Goal: Task Accomplishment & Management: Manage account settings

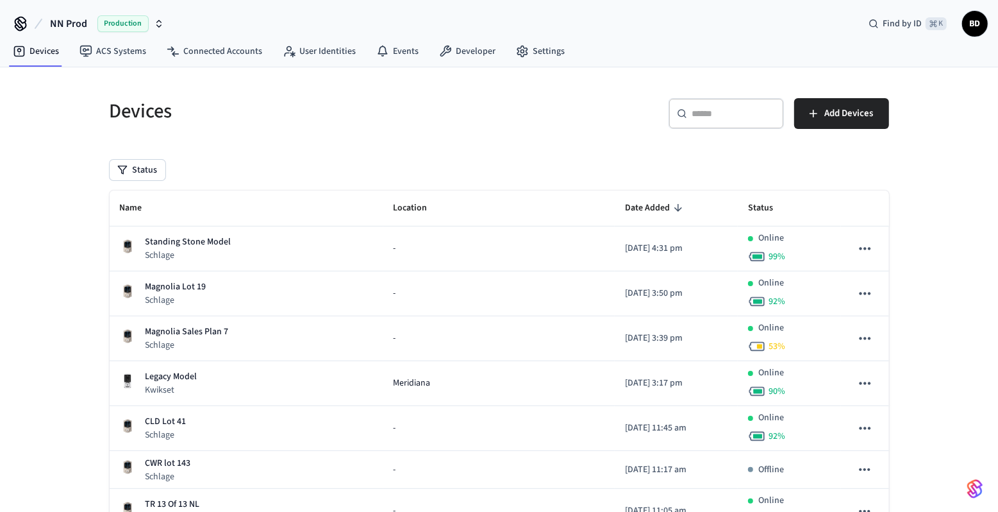
click at [691, 115] on div "​ ​" at bounding box center [726, 113] width 115 height 31
paste input "**********"
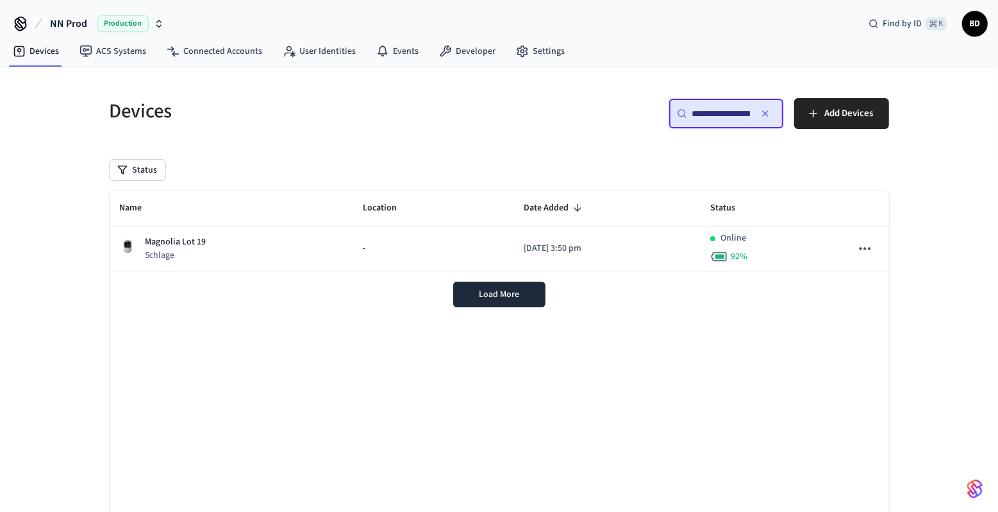
scroll to position [0, 96]
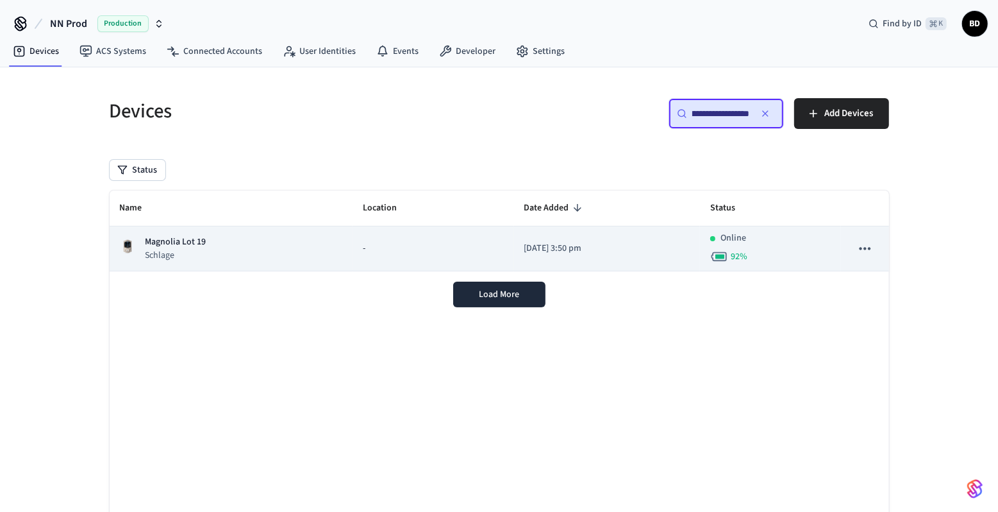
type input "**********"
click at [863, 251] on icon "sticky table" at bounding box center [865, 248] width 17 height 17
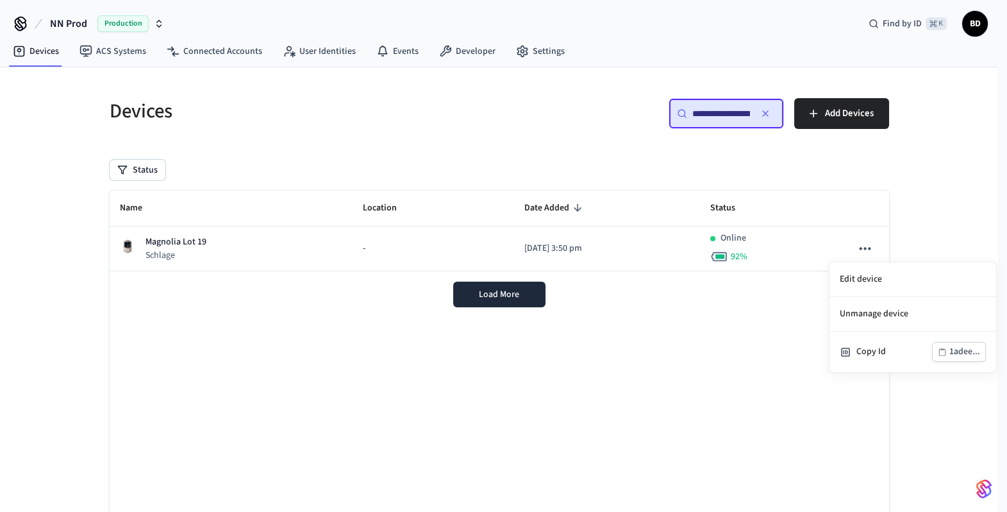
click at [276, 237] on div at bounding box center [503, 256] width 1007 height 512
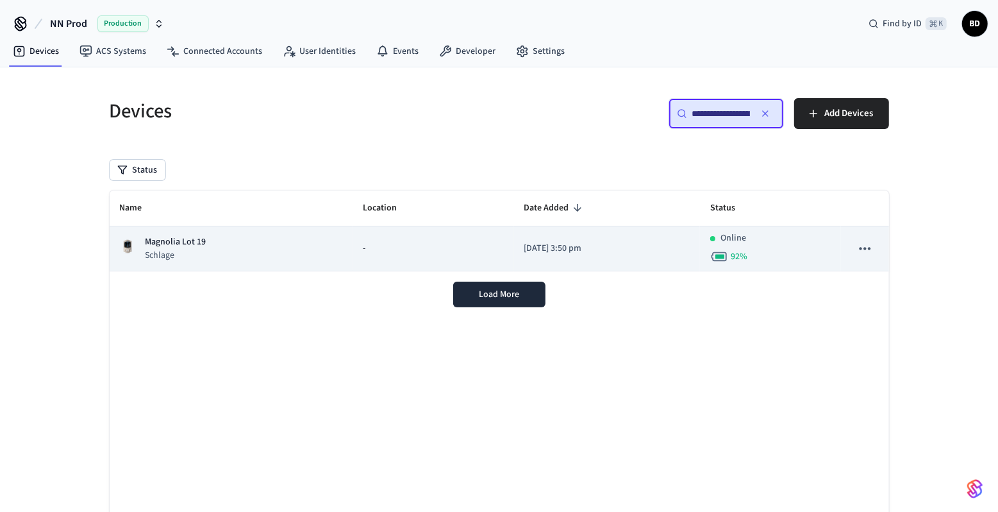
click at [269, 242] on div "Magnolia Lot 19 Schlage" at bounding box center [231, 248] width 222 height 26
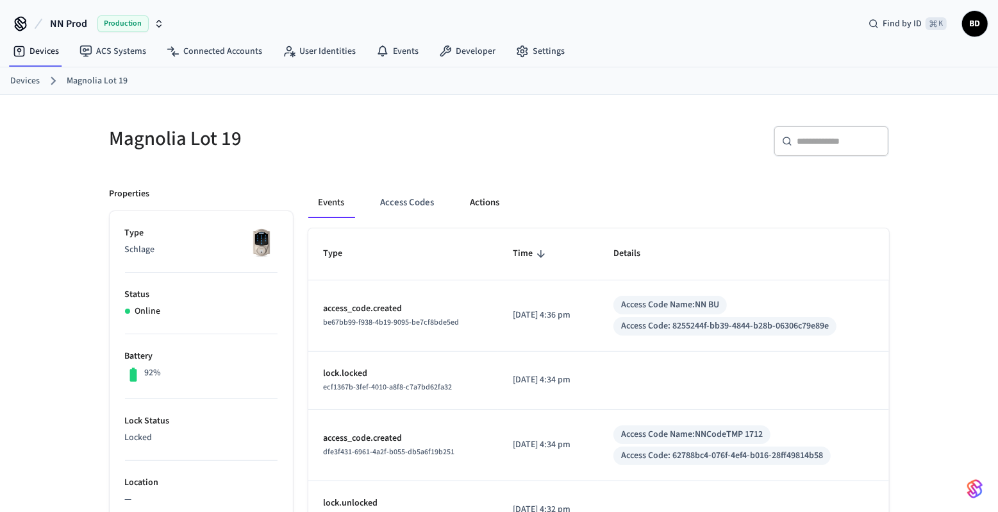
click at [469, 213] on button "Actions" at bounding box center [485, 202] width 50 height 31
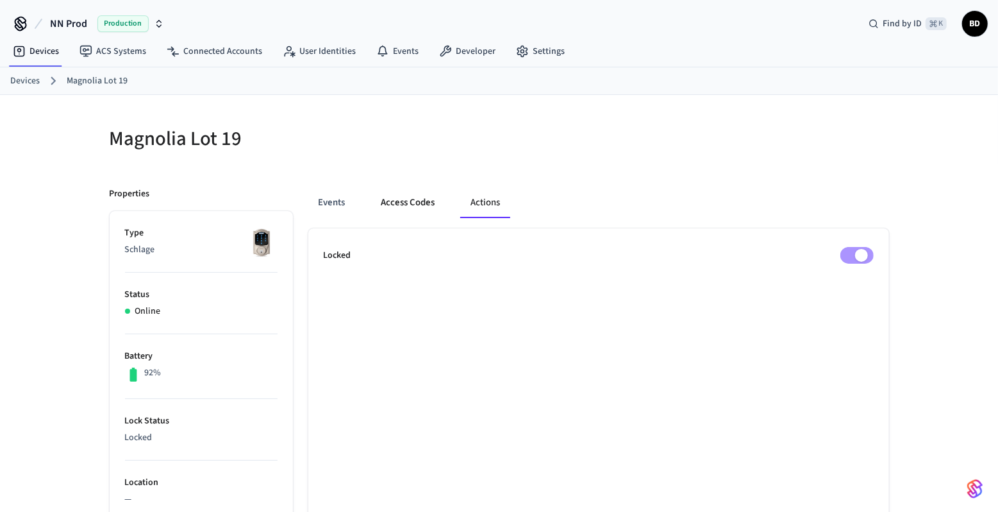
click at [408, 208] on button "Access Codes" at bounding box center [408, 202] width 74 height 31
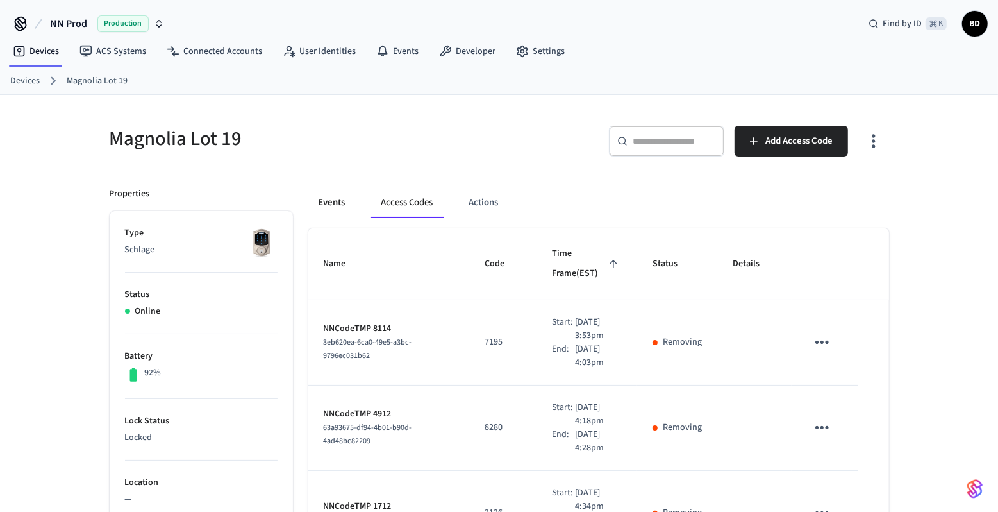
click at [333, 201] on button "Events" at bounding box center [331, 202] width 47 height 31
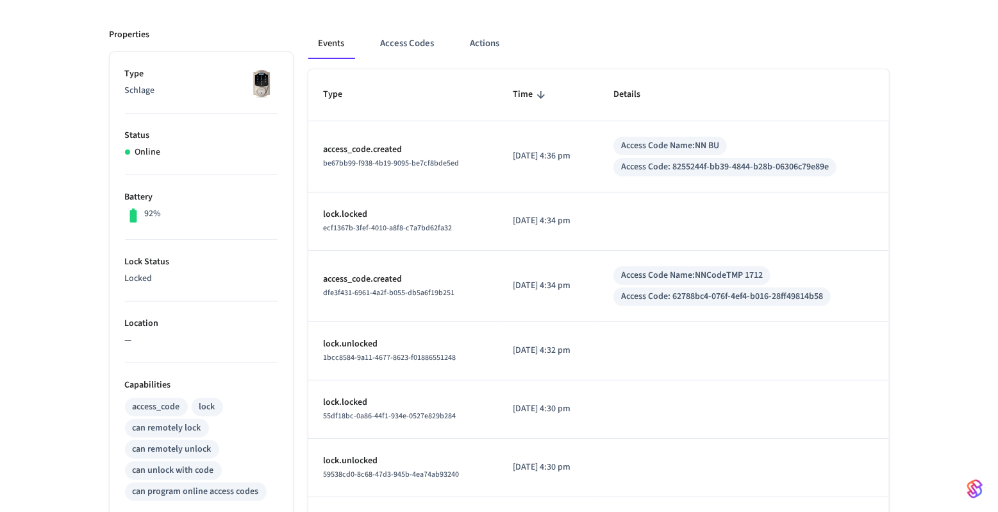
scroll to position [88, 0]
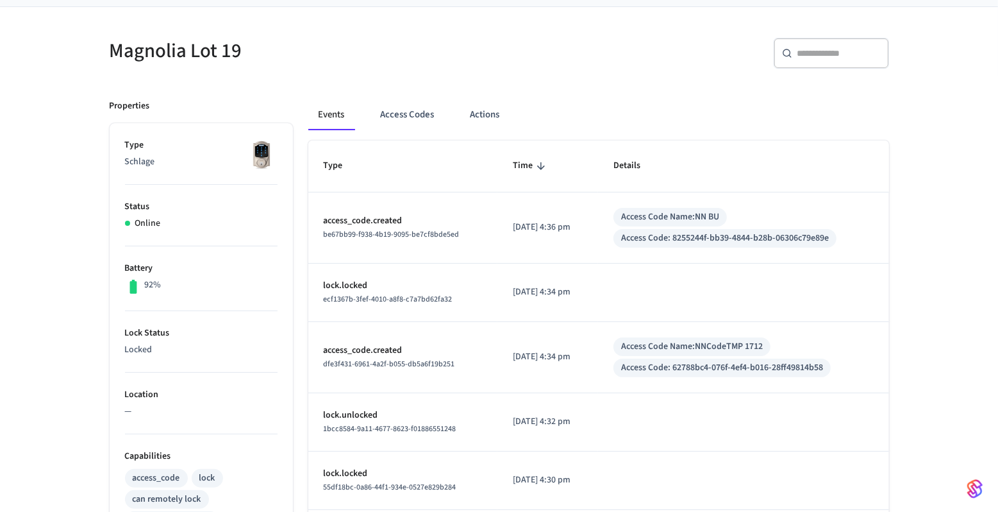
click at [483, 134] on div "Events Access Codes Actions" at bounding box center [598, 119] width 581 height 41
click at [483, 119] on button "Actions" at bounding box center [485, 114] width 50 height 31
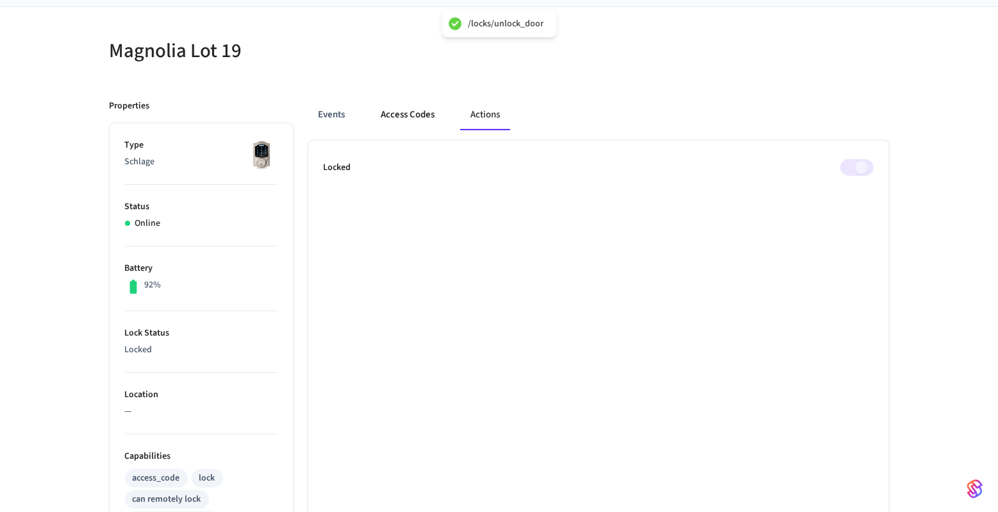
click at [428, 110] on button "Access Codes" at bounding box center [408, 114] width 74 height 31
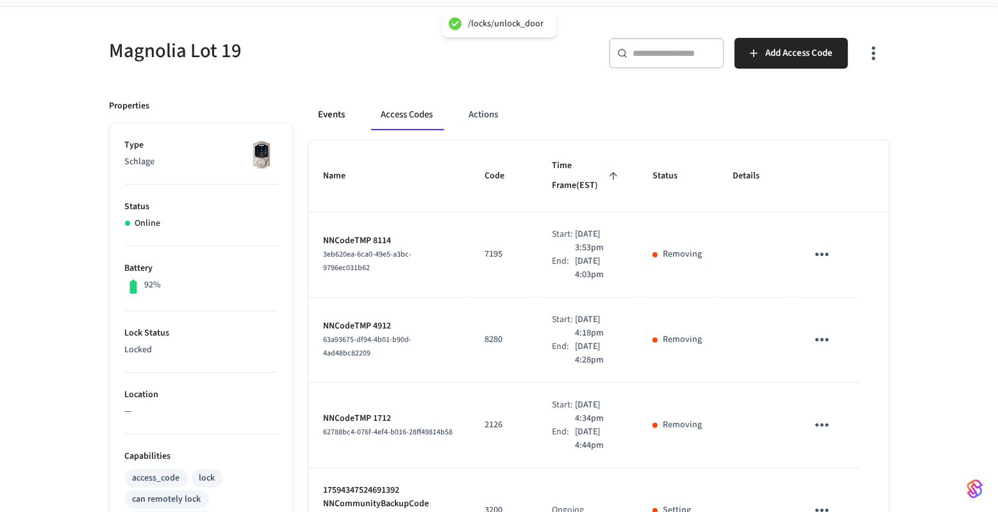
click at [342, 119] on button "Events" at bounding box center [331, 114] width 47 height 31
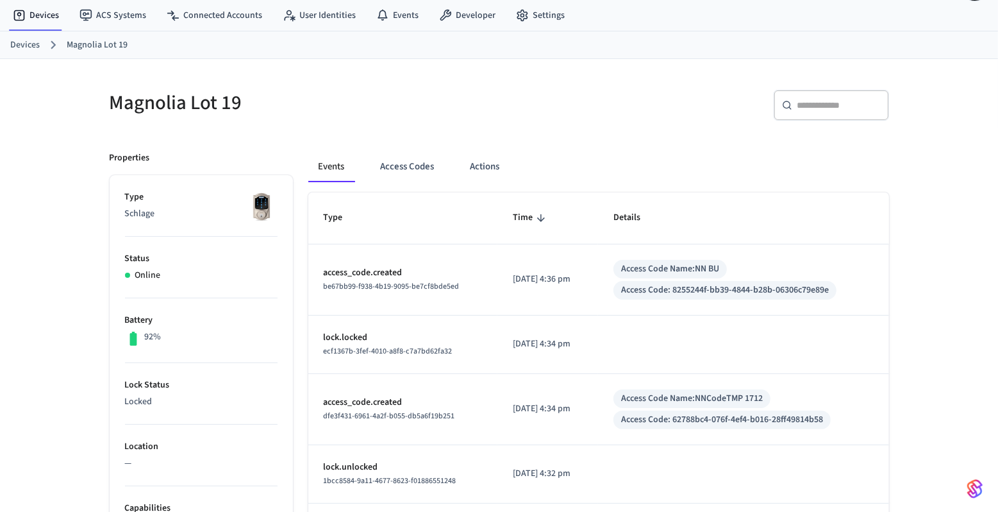
scroll to position [24, 0]
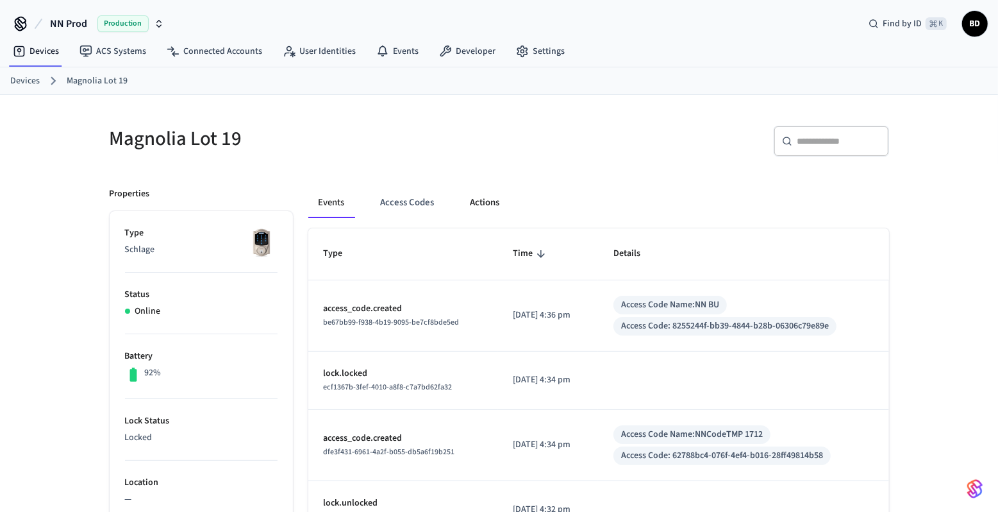
click at [465, 201] on button "Actions" at bounding box center [485, 202] width 50 height 31
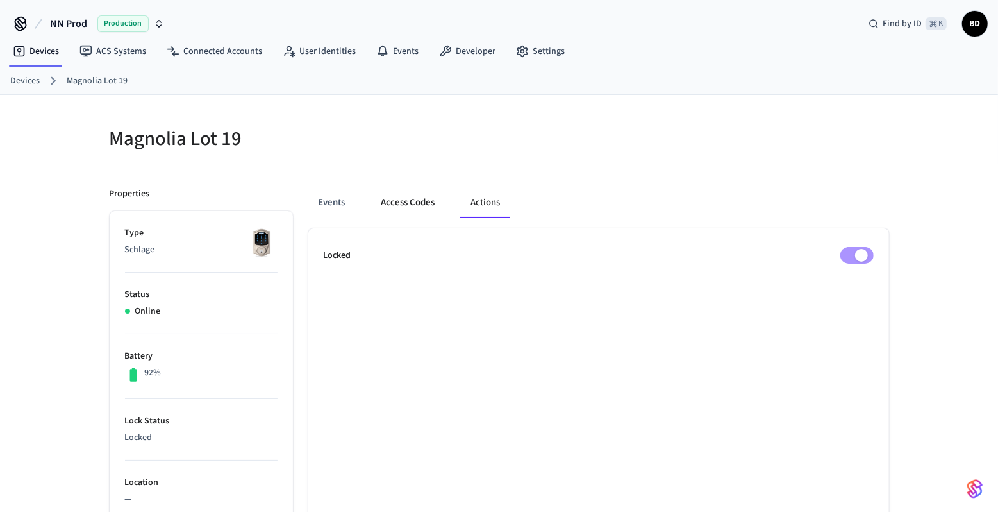
click at [437, 204] on button "Access Codes" at bounding box center [408, 202] width 74 height 31
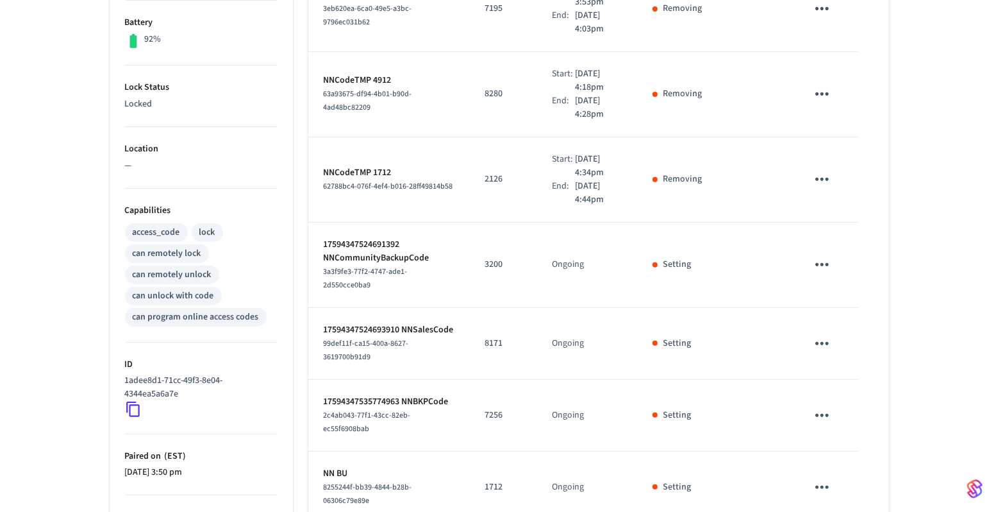
scroll to position [424, 0]
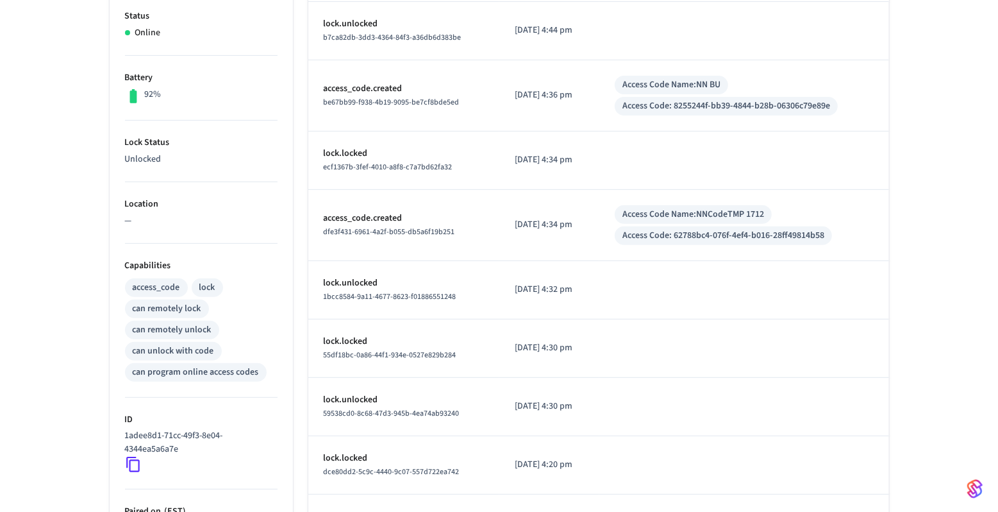
scroll to position [139, 0]
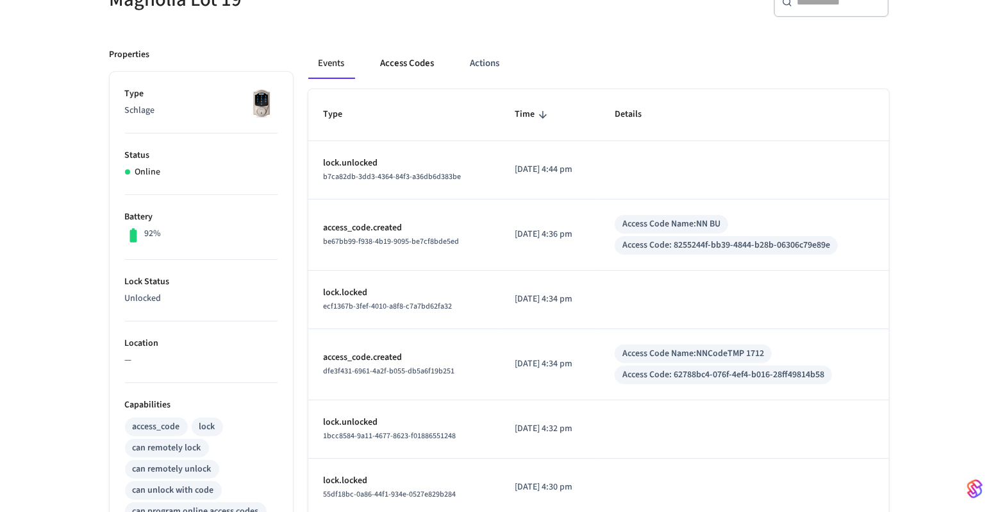
click at [429, 72] on button "Access Codes" at bounding box center [408, 63] width 74 height 31
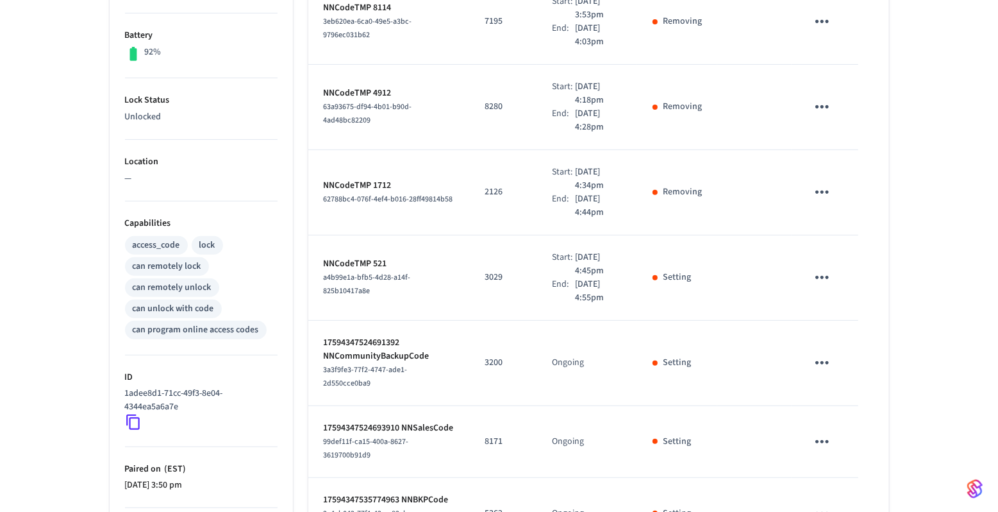
scroll to position [490, 0]
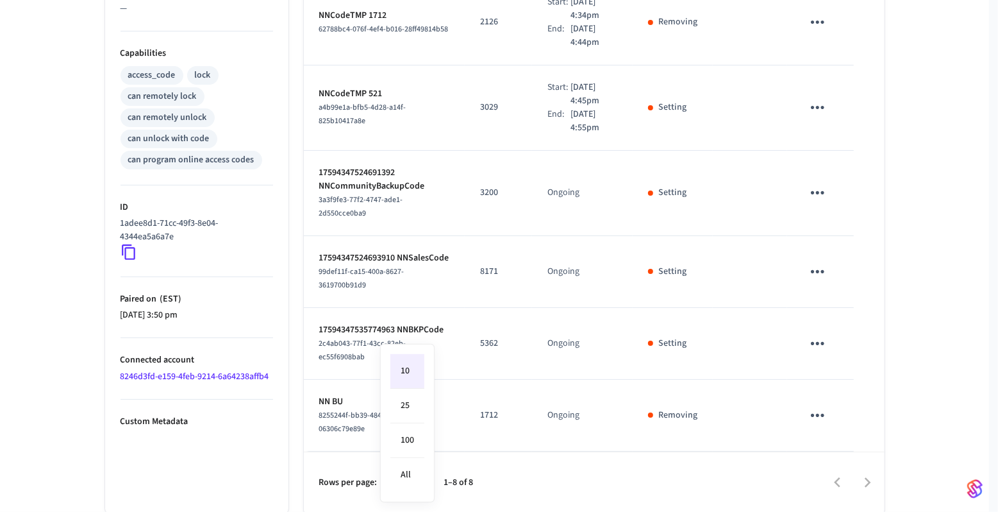
click at [407, 476] on body "NN Prod Production Find by ID ⌘ K BD Devices ACS Systems Connected Accounts Use…" at bounding box center [499, 12] width 998 height 1004
click at [410, 439] on li "100" at bounding box center [407, 440] width 34 height 35
type input "***"
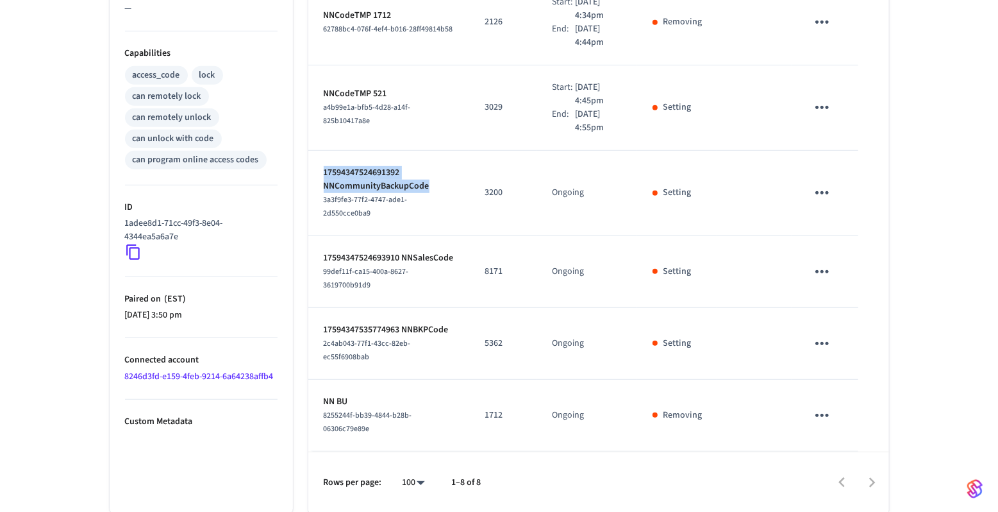
drag, startPoint x: 437, startPoint y: 190, endPoint x: 318, endPoint y: 172, distance: 120.5
click at [318, 172] on td "17594347524691392 NNCommunityBackupCode 3a3f9fe3-77f2-4747-ade1-2d550cce0ba9" at bounding box center [389, 193] width 162 height 85
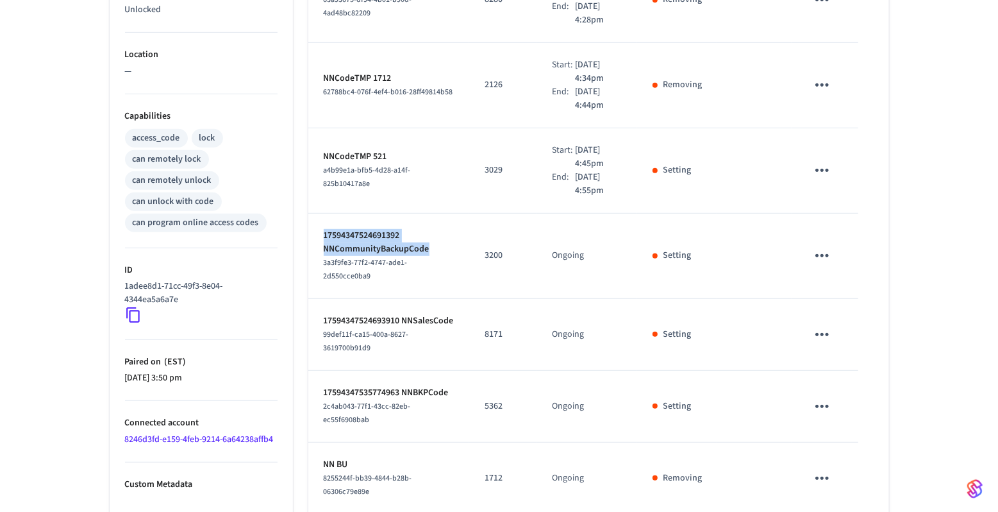
scroll to position [415, 0]
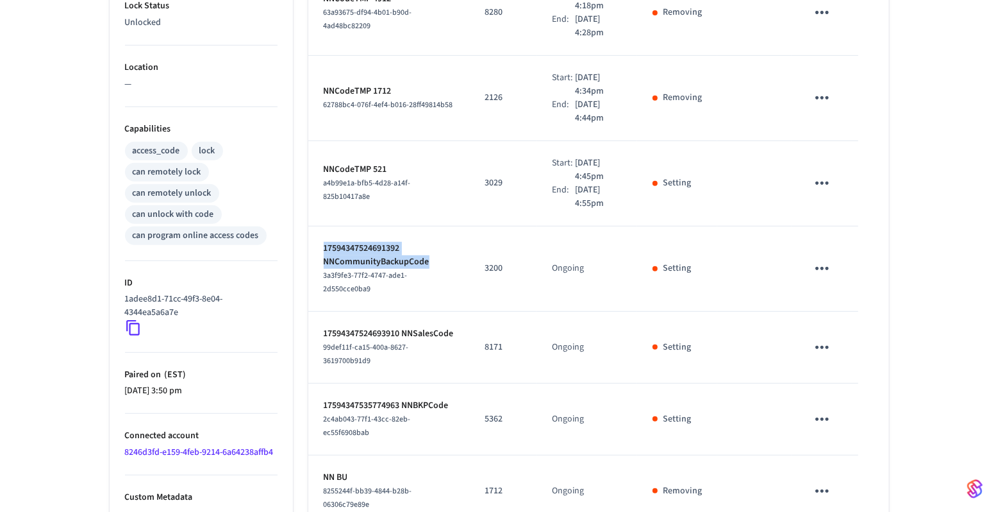
click at [367, 249] on p "17594347524691392 NNCommunityBackupCode" at bounding box center [389, 255] width 131 height 27
click at [426, 262] on p "17594347524691392 NNCommunityBackupCode" at bounding box center [389, 255] width 131 height 27
drag, startPoint x: 440, startPoint y: 263, endPoint x: 323, endPoint y: 249, distance: 117.5
click at [324, 249] on p "17594347524691392 NNCommunityBackupCode" at bounding box center [389, 255] width 131 height 27
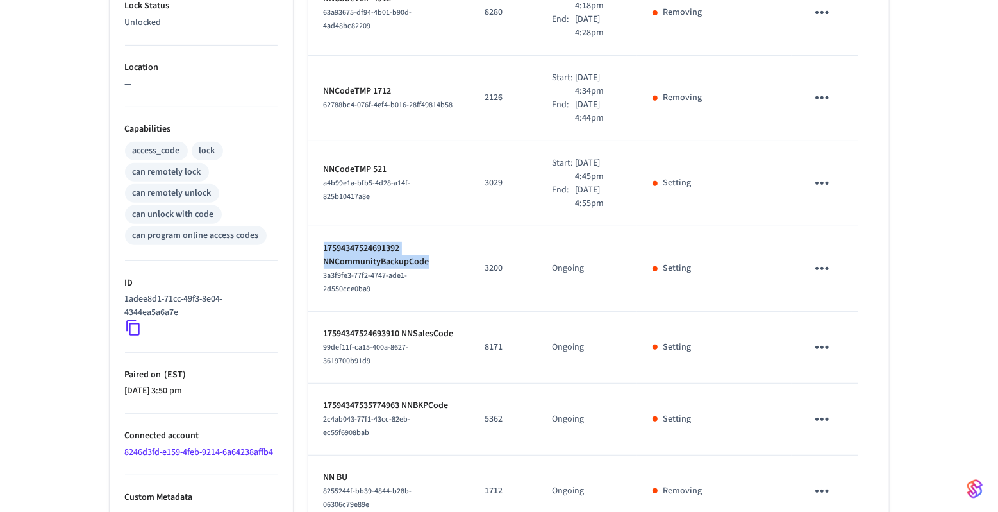
copy p "17594347524691392 NNCommunityBackupCode"
click at [354, 249] on p "17594347524691392 NNCommunityBackupCode" at bounding box center [389, 255] width 131 height 27
click at [829, 267] on icon "sticky table" at bounding box center [822, 268] width 13 height 3
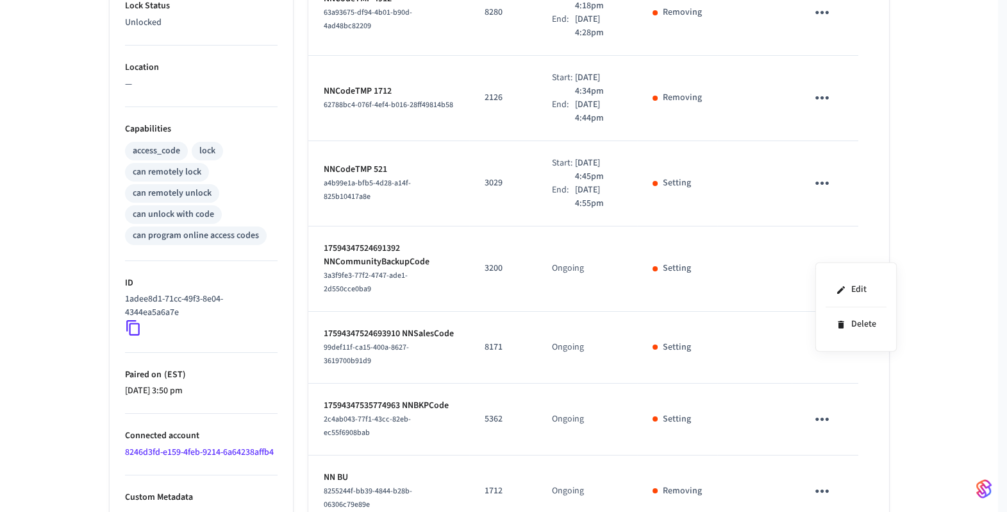
click at [683, 272] on div at bounding box center [503, 256] width 1007 height 512
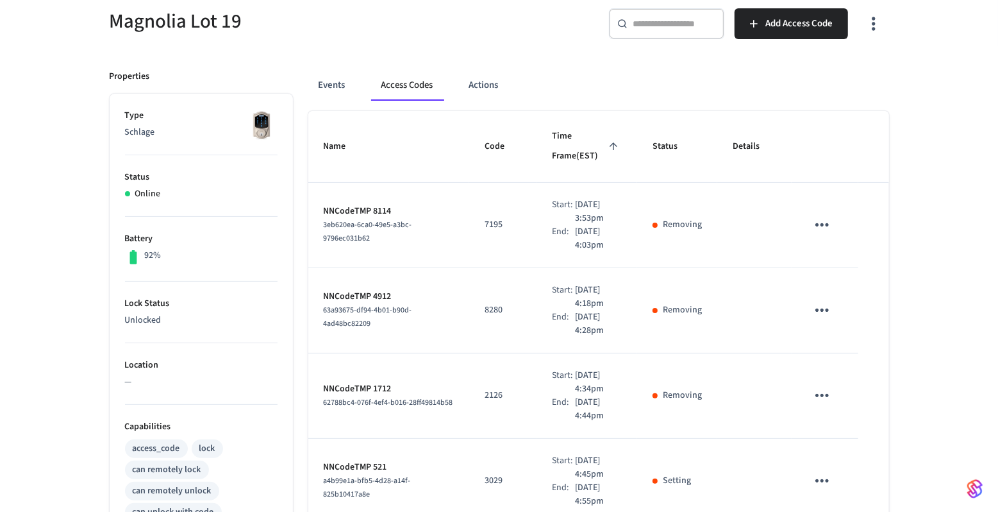
scroll to position [283, 0]
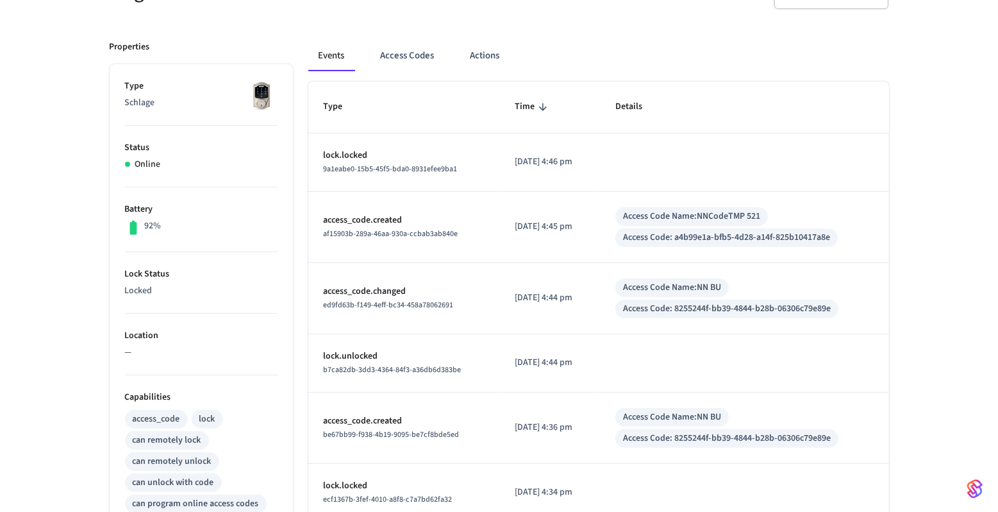
scroll to position [155, 0]
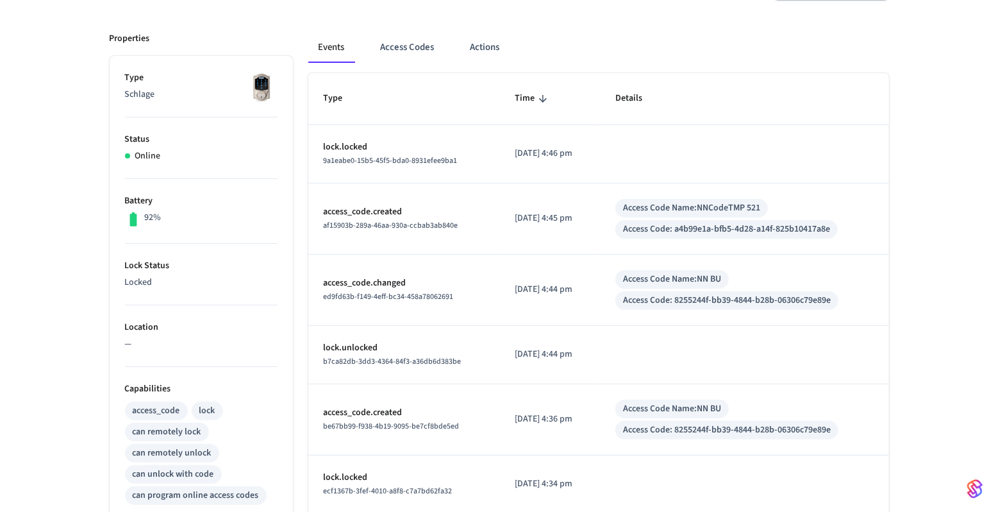
click at [406, 68] on div "Events Access Codes Actions" at bounding box center [598, 52] width 581 height 41
click at [406, 47] on button "Access Codes" at bounding box center [408, 47] width 74 height 31
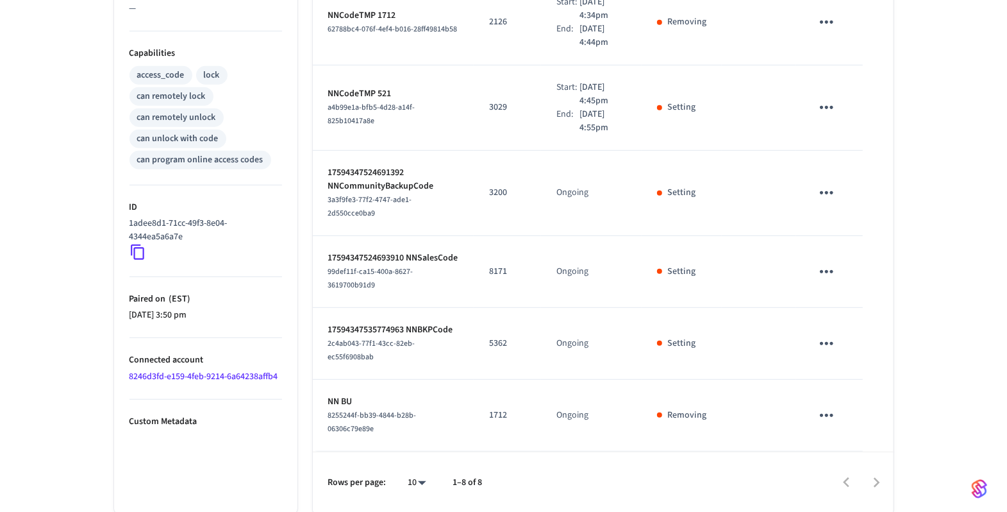
scroll to position [124, 0]
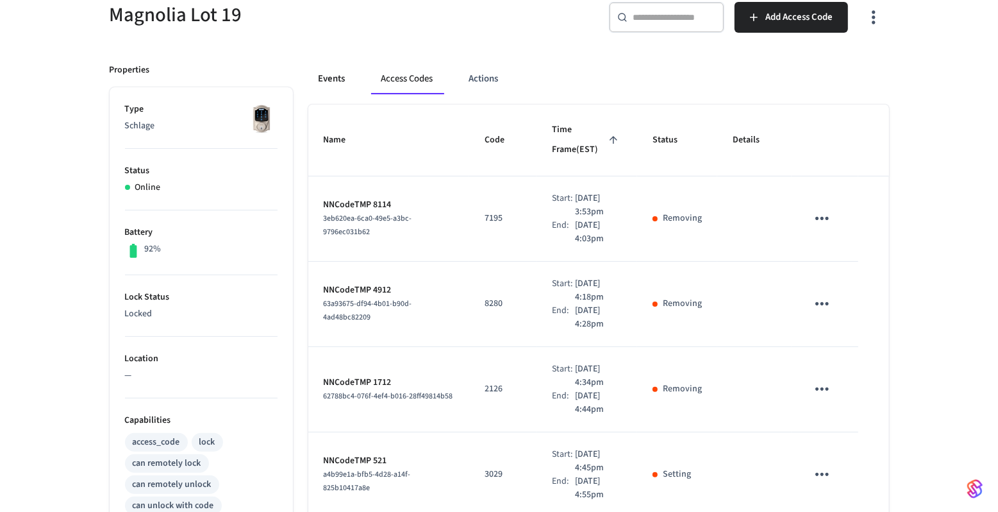
click at [345, 86] on button "Events" at bounding box center [331, 78] width 47 height 31
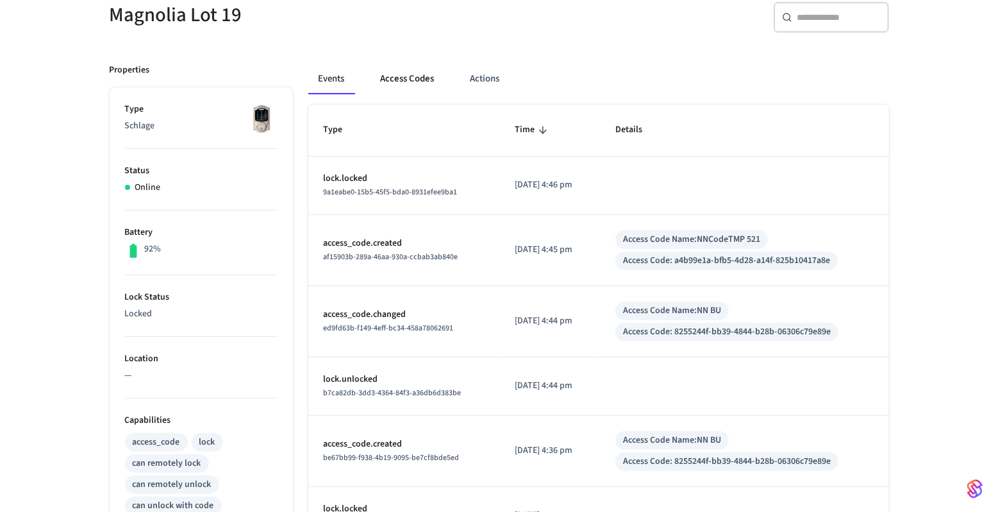
click at [414, 75] on button "Access Codes" at bounding box center [408, 78] width 74 height 31
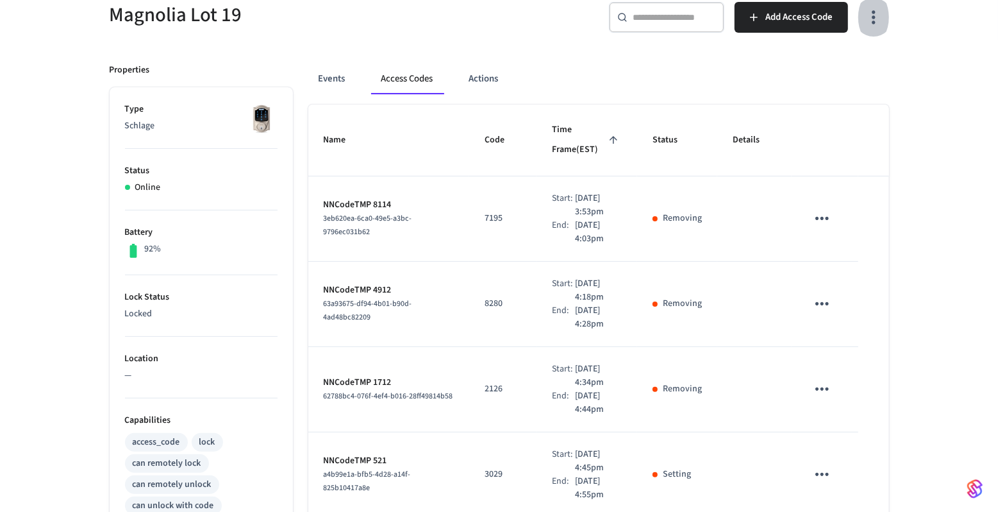
click at [877, 19] on icon "button" at bounding box center [874, 17] width 20 height 20
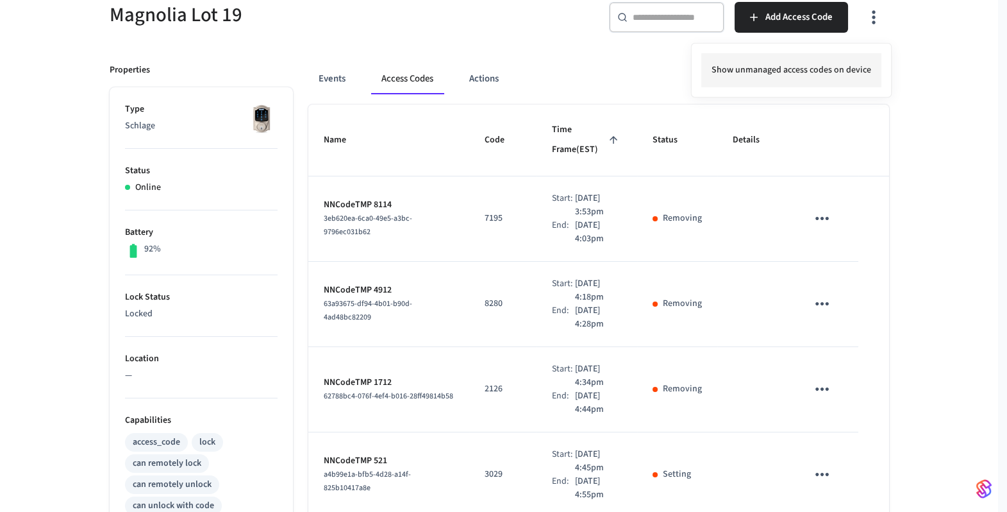
click at [855, 69] on li "Show unmanaged access codes on device" at bounding box center [791, 70] width 180 height 34
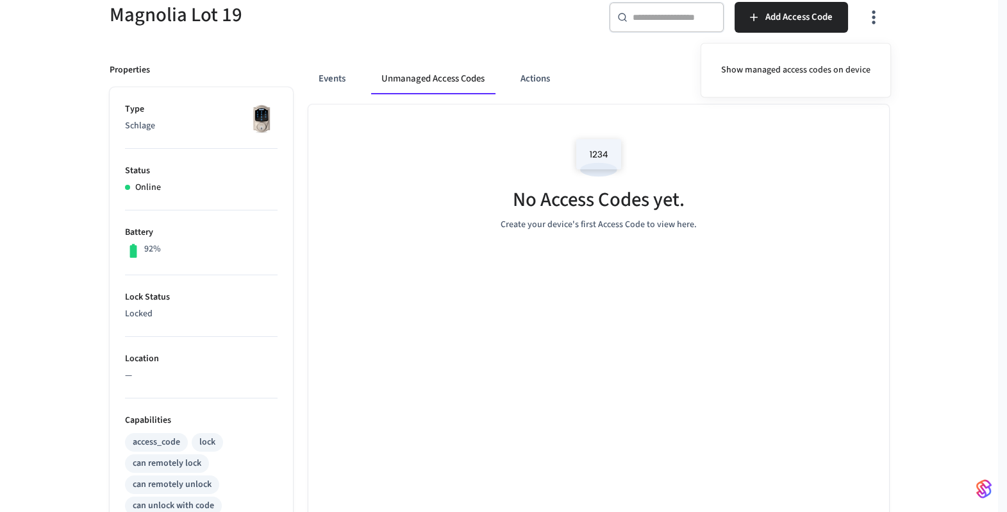
click at [535, 81] on div at bounding box center [503, 256] width 1007 height 512
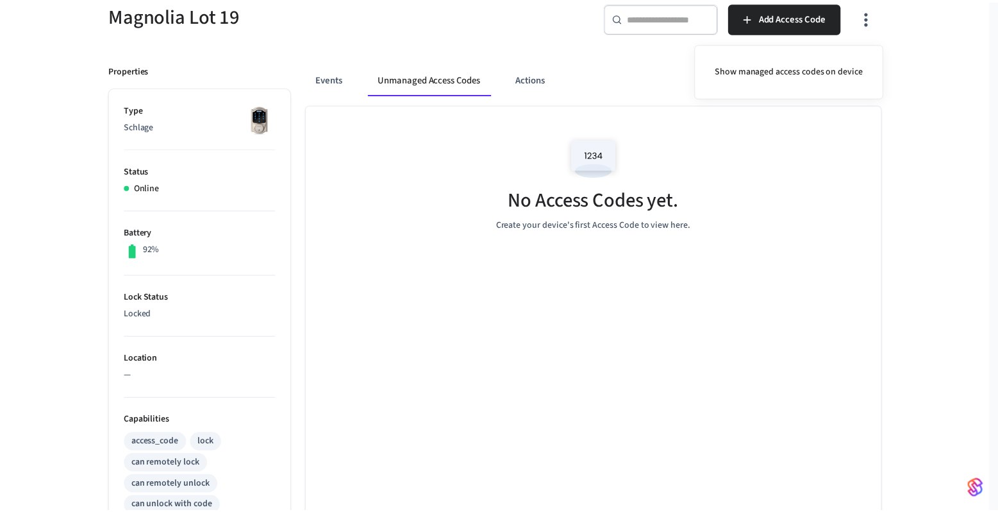
scroll to position [115, 0]
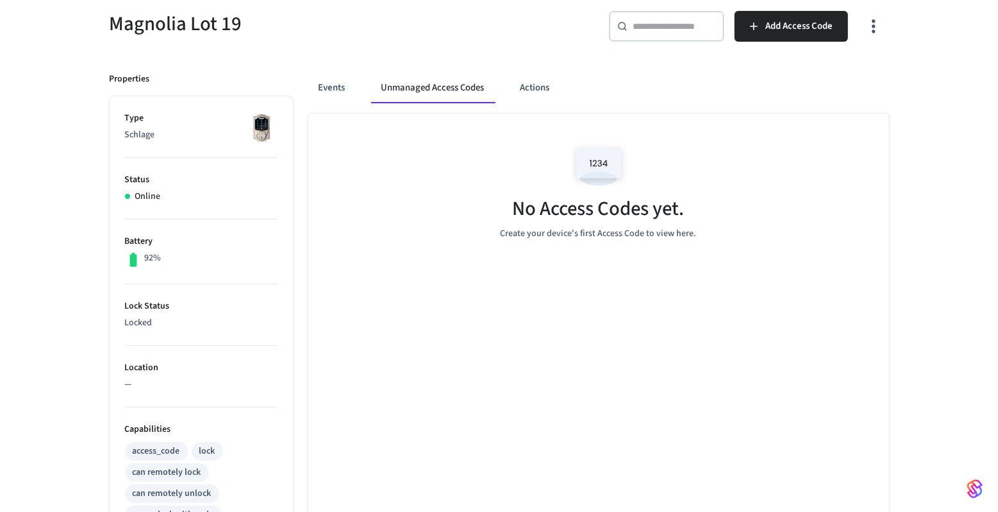
click at [358, 95] on div "Events Unmanaged Access Codes Actions" at bounding box center [598, 87] width 581 height 31
click at [871, 26] on icon "button" at bounding box center [874, 26] width 20 height 20
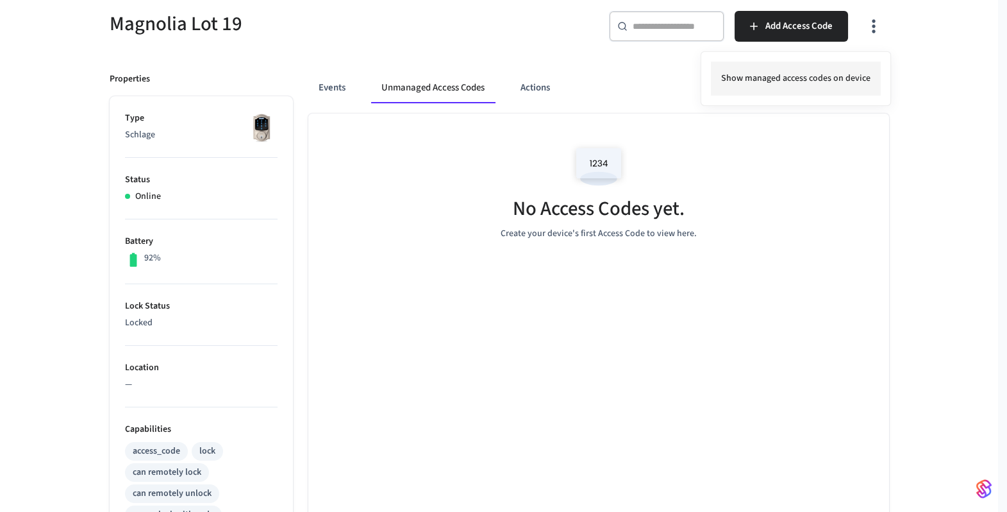
click at [851, 77] on li "Show managed access codes on device" at bounding box center [796, 79] width 170 height 34
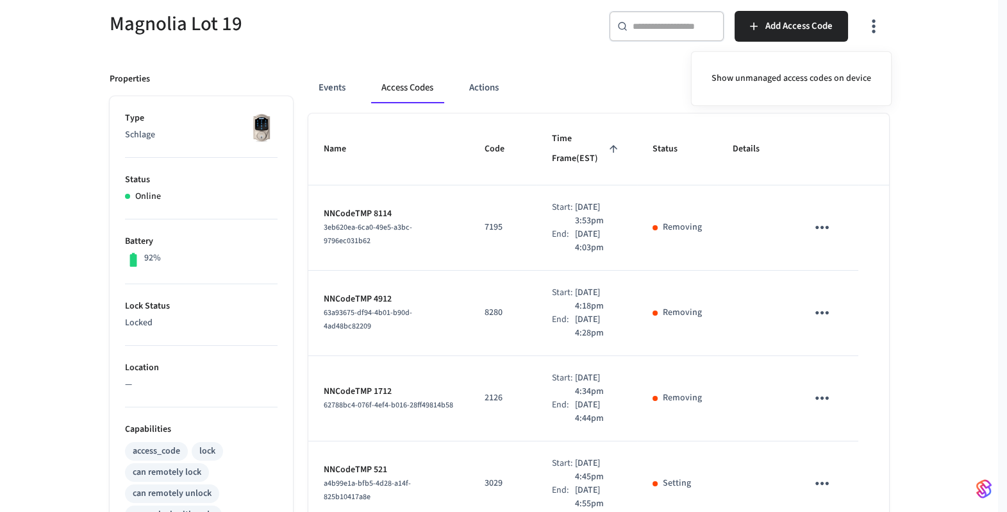
click at [344, 88] on div at bounding box center [503, 256] width 1007 height 512
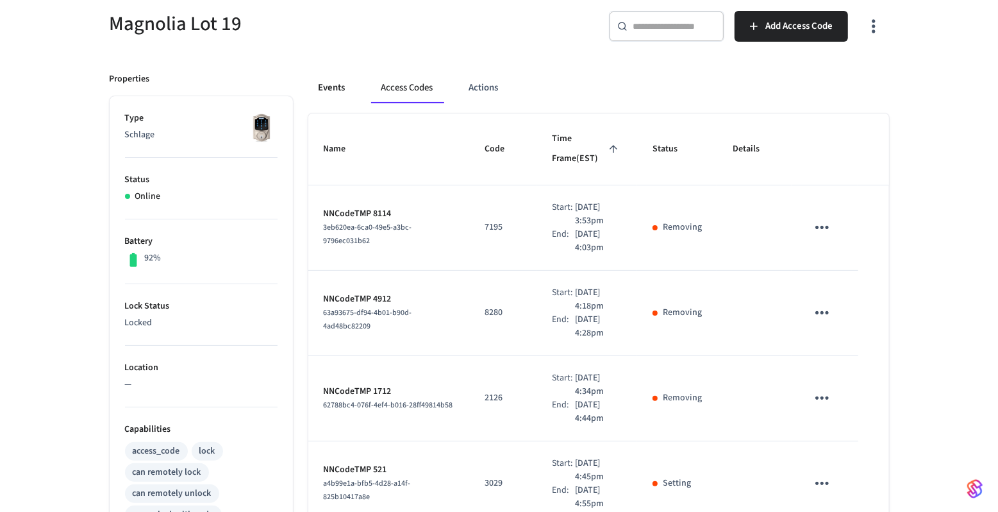
click at [327, 96] on button "Events" at bounding box center [331, 87] width 47 height 31
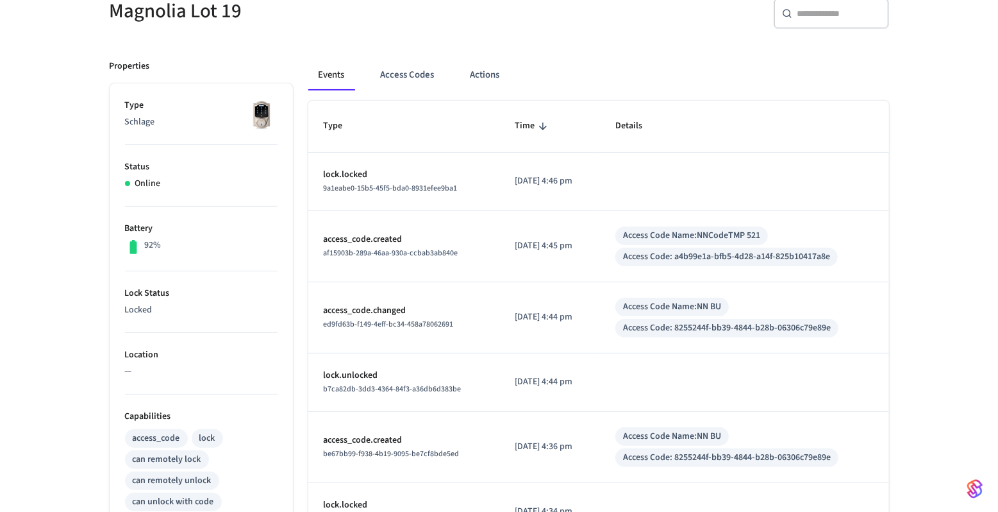
scroll to position [464, 0]
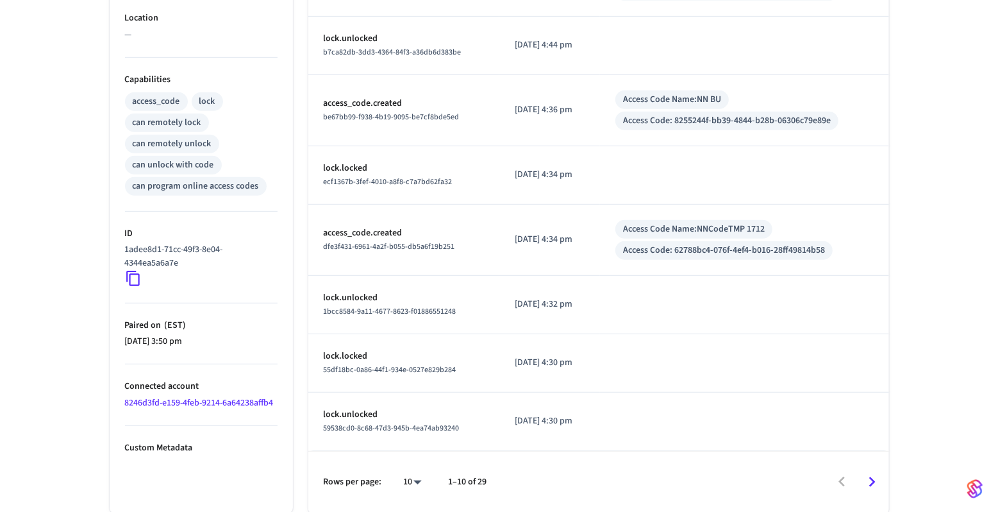
click at [874, 480] on icon "Go to next page" at bounding box center [872, 481] width 6 height 10
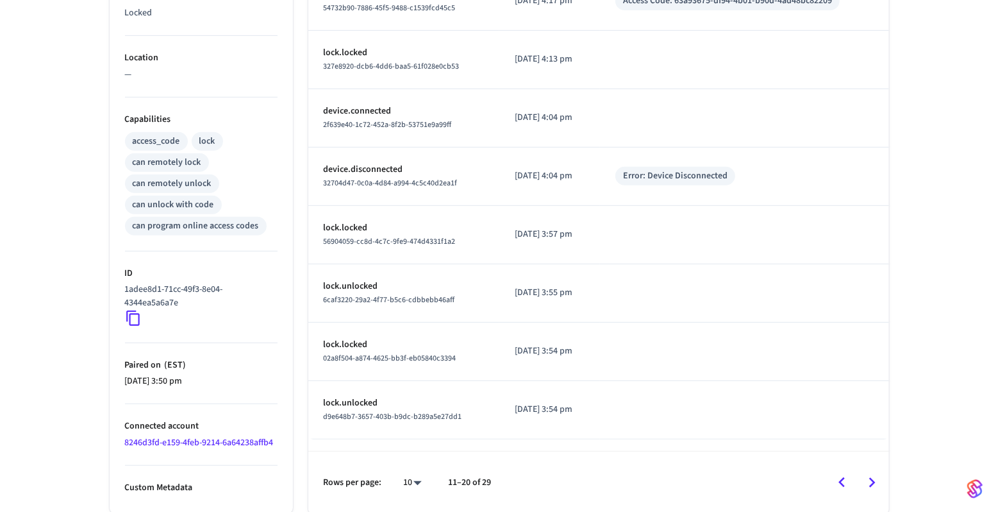
scroll to position [426, 0]
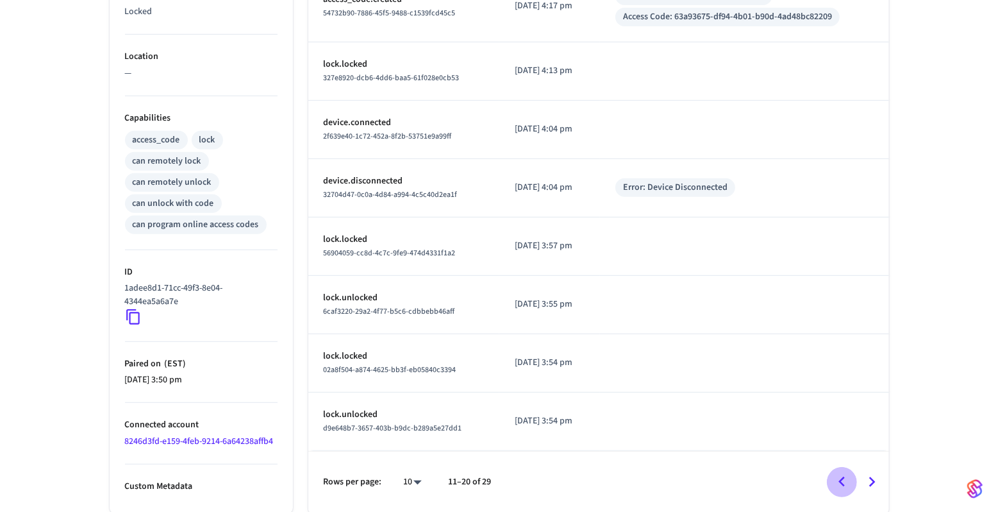
click at [843, 486] on icon "Go to previous page" at bounding box center [842, 482] width 20 height 20
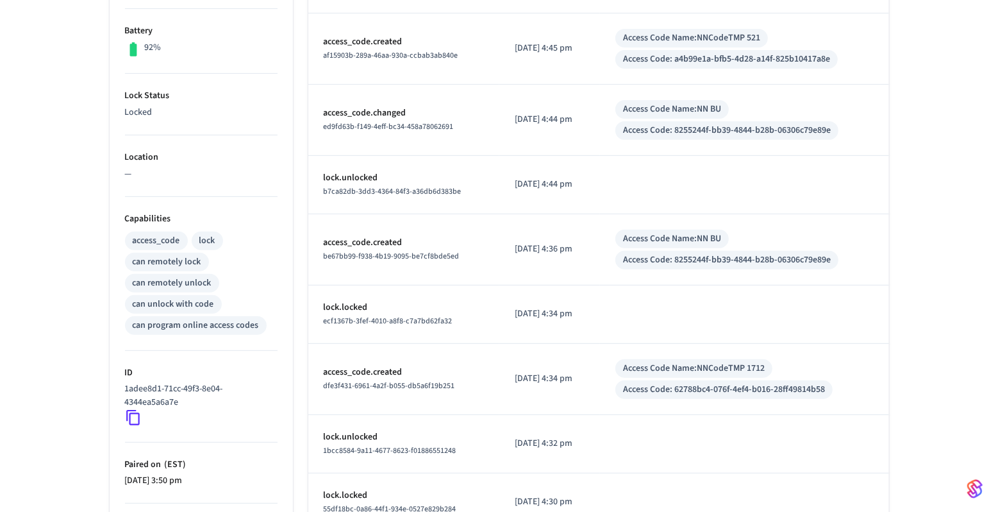
scroll to position [47, 0]
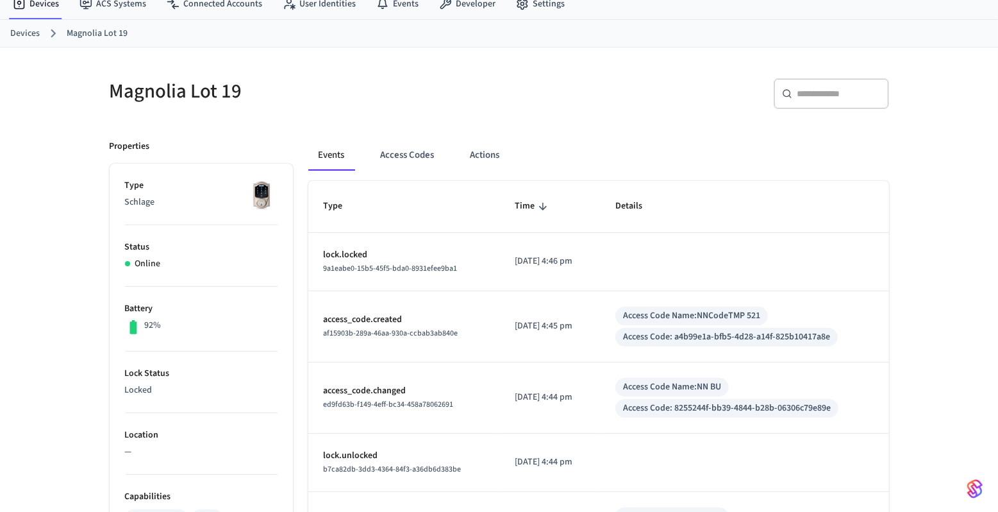
click at [811, 103] on div "​ ​" at bounding box center [831, 93] width 115 height 31
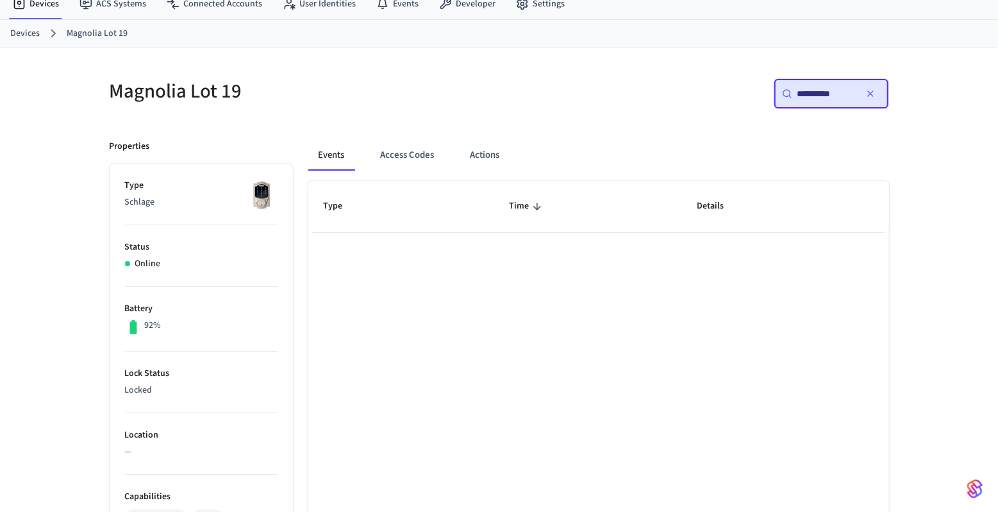
type input "**********"
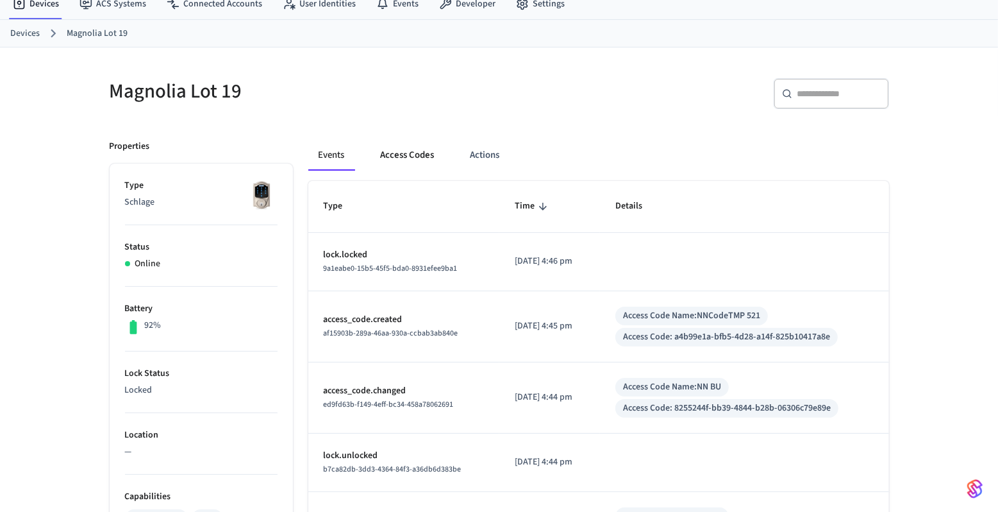
click at [389, 163] on button "Access Codes" at bounding box center [408, 155] width 74 height 31
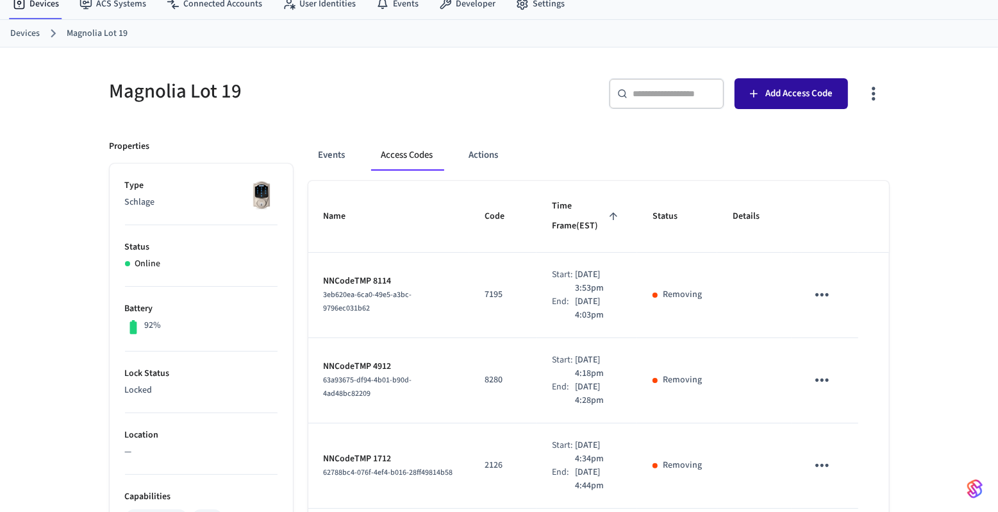
click at [824, 96] on span "Add Access Code" at bounding box center [798, 93] width 67 height 17
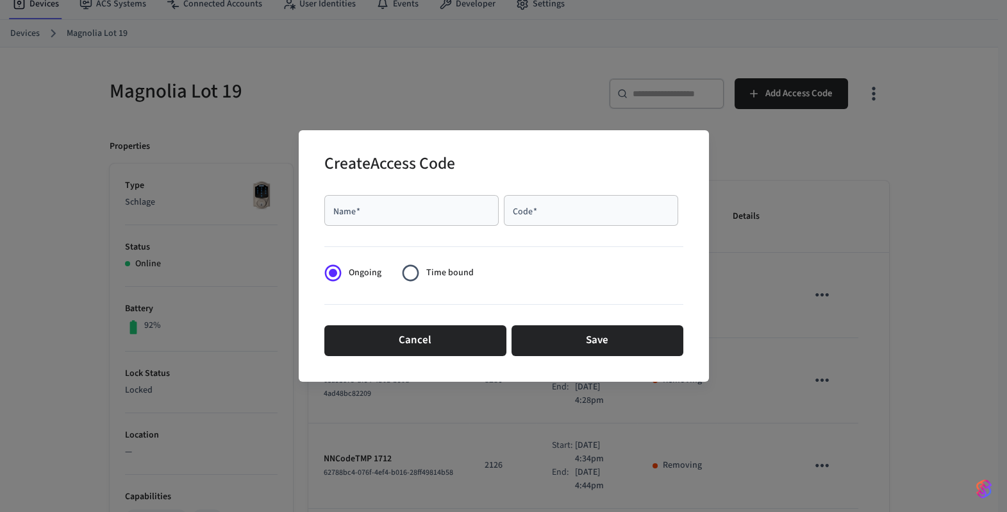
click at [430, 226] on div "Name   *" at bounding box center [411, 210] width 174 height 31
type input "******"
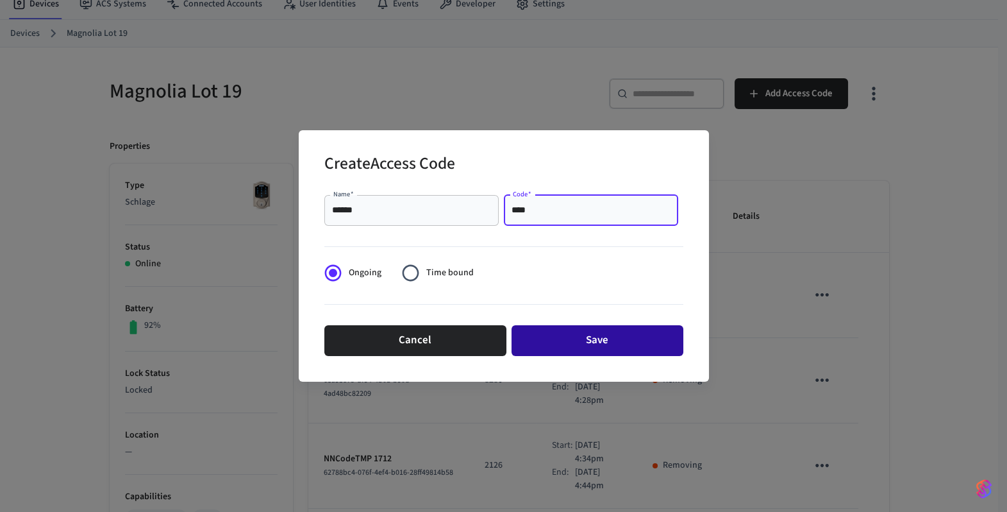
type input "****"
click at [539, 349] on button "Save" at bounding box center [598, 340] width 172 height 31
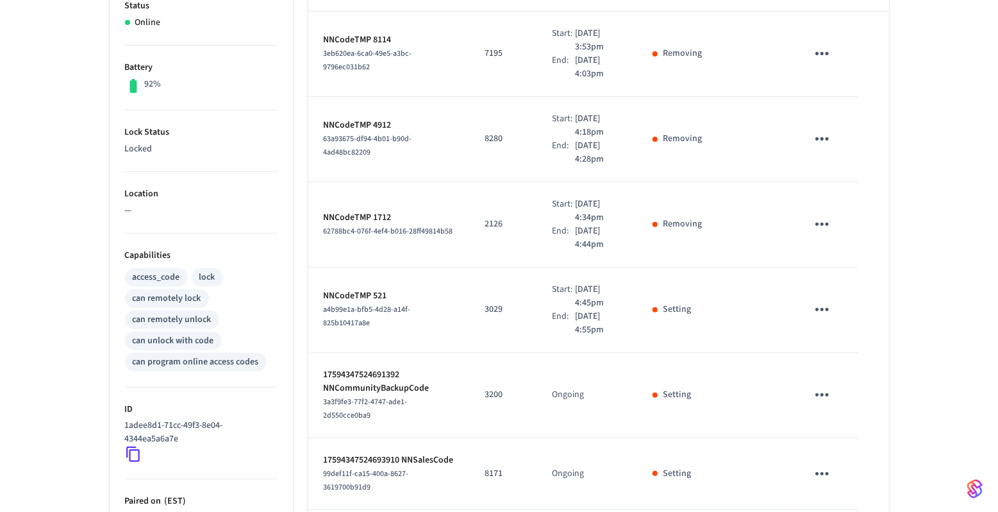
scroll to position [15, 0]
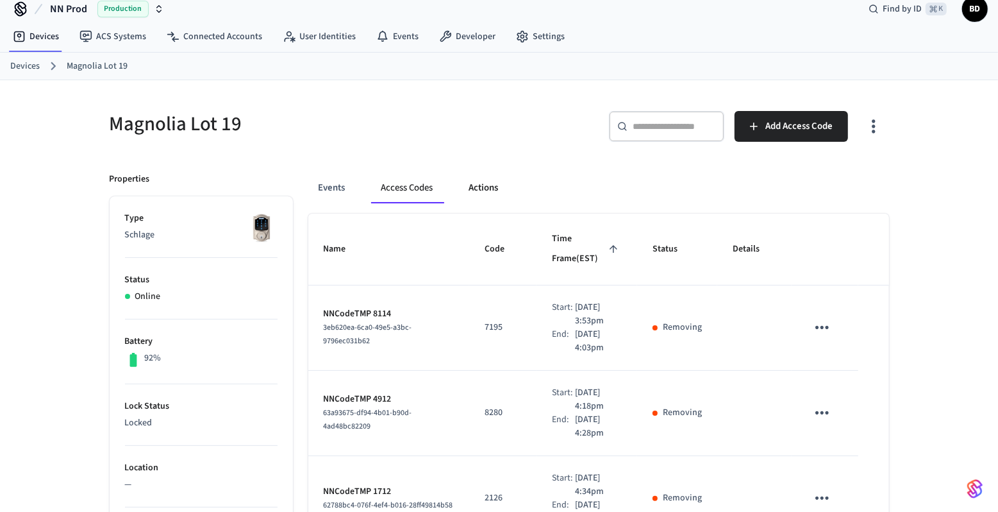
click at [473, 175] on button "Actions" at bounding box center [484, 187] width 50 height 31
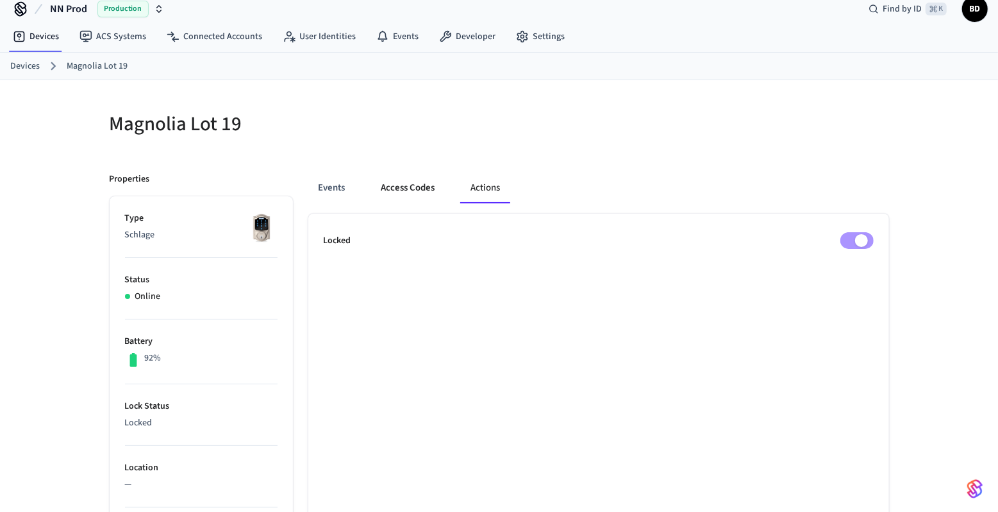
click at [422, 189] on button "Access Codes" at bounding box center [408, 187] width 74 height 31
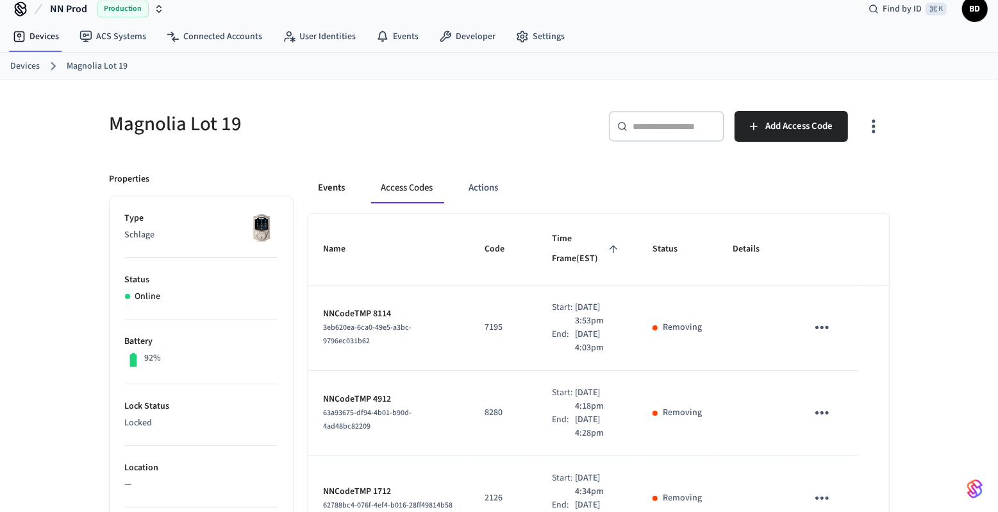
click at [324, 185] on button "Events" at bounding box center [331, 187] width 47 height 31
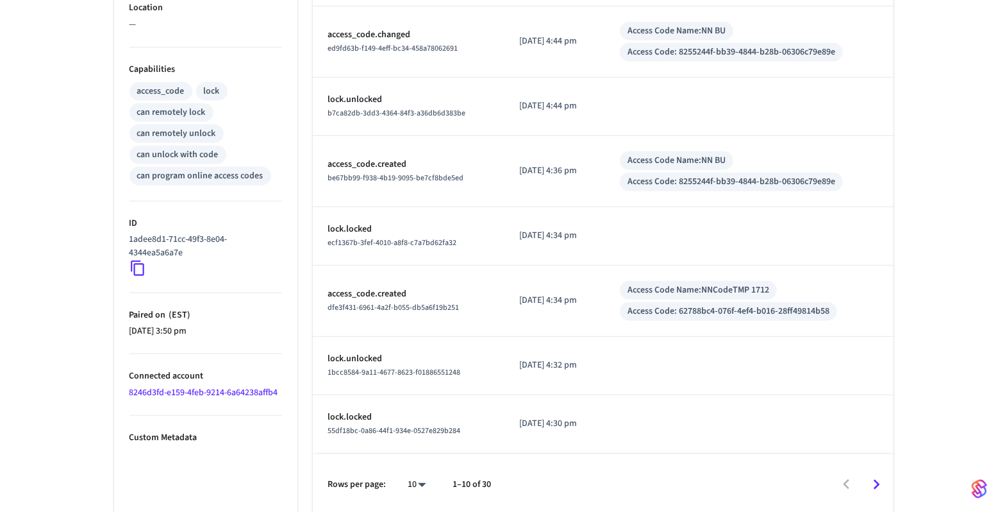
scroll to position [477, 0]
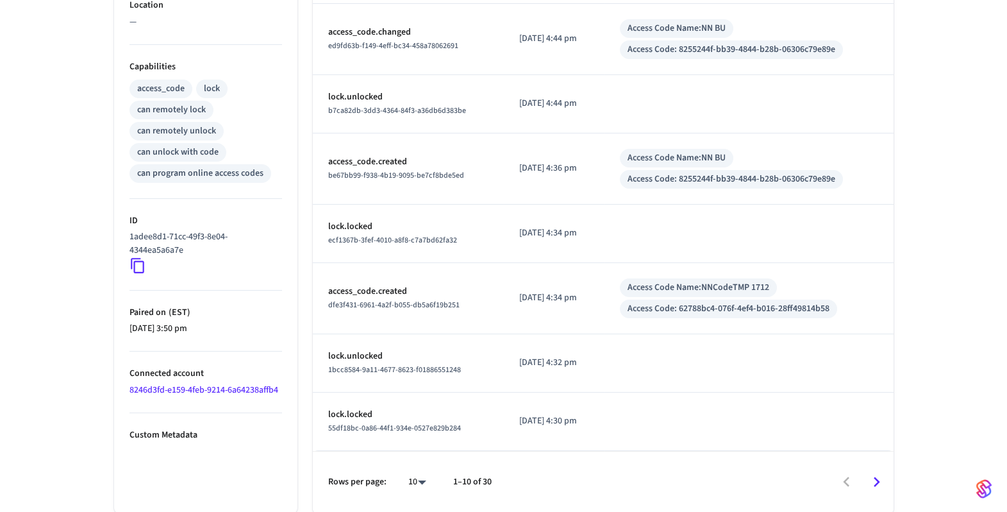
click at [419, 486] on body "NN Prod Production Find by ID ⌘ K BD Devices ACS Systems Connected Accounts Use…" at bounding box center [503, 18] width 1007 height 990
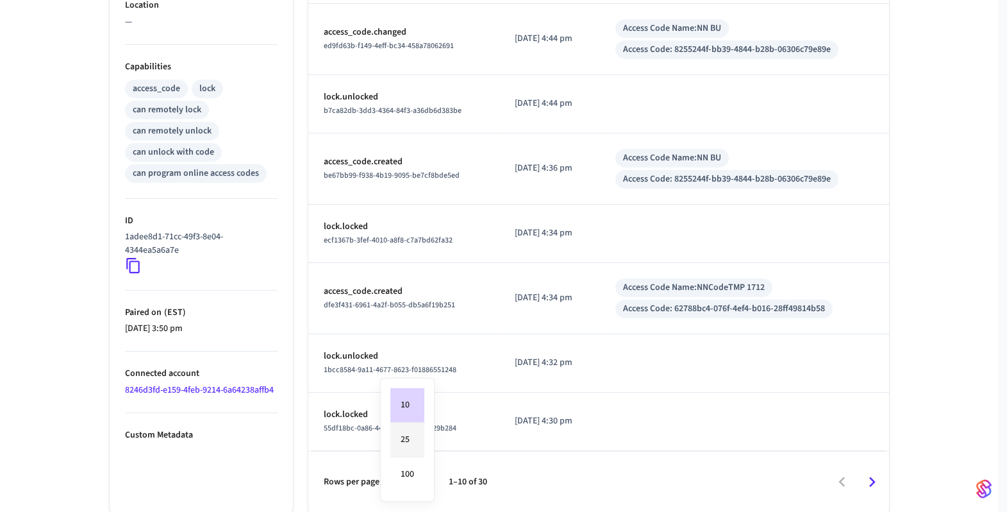
click at [413, 436] on li "25" at bounding box center [407, 439] width 34 height 35
type input "**"
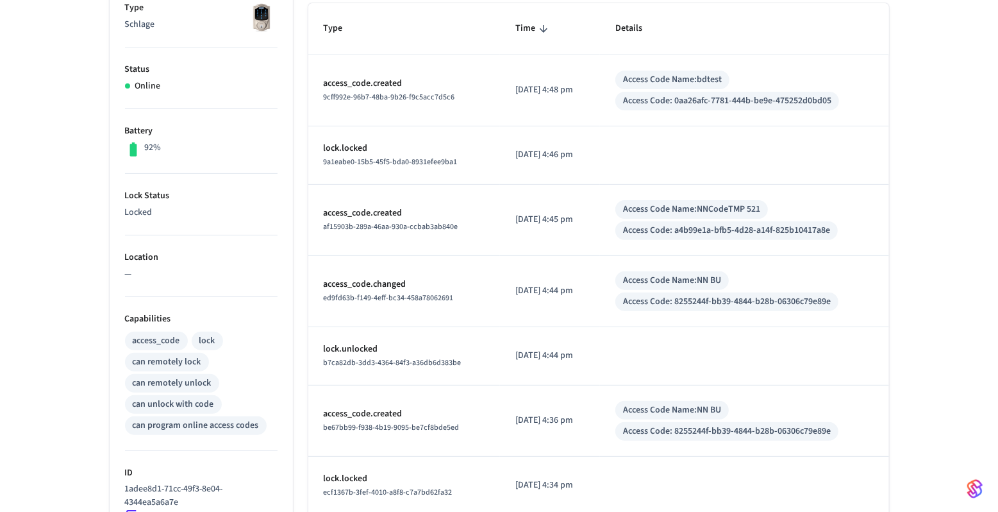
scroll to position [0, 0]
